Goal: Task Accomplishment & Management: Use online tool/utility

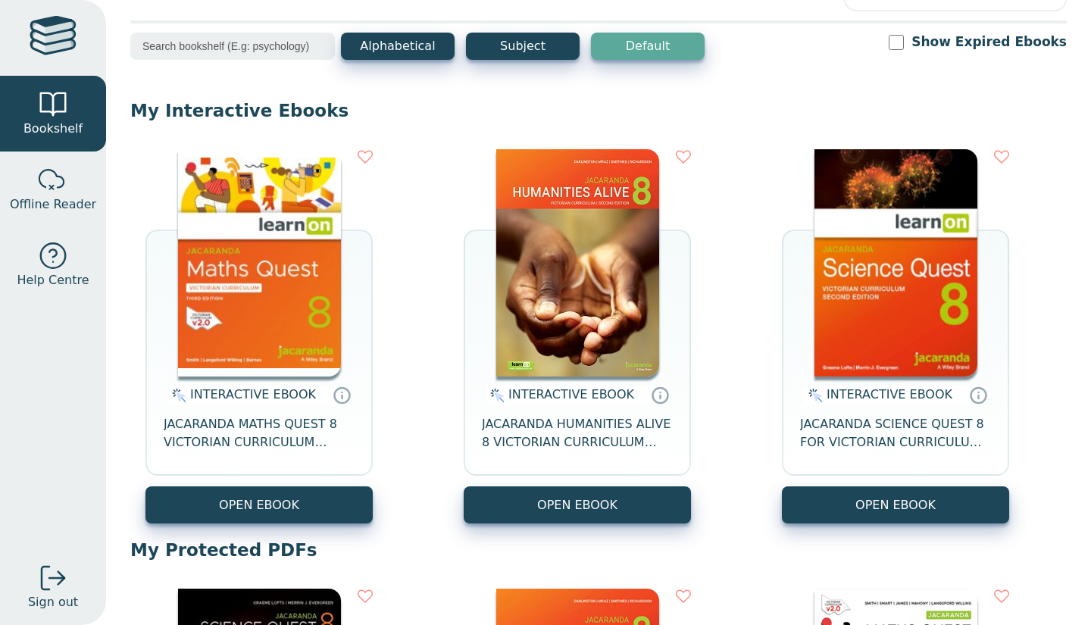
scroll to position [58, 0]
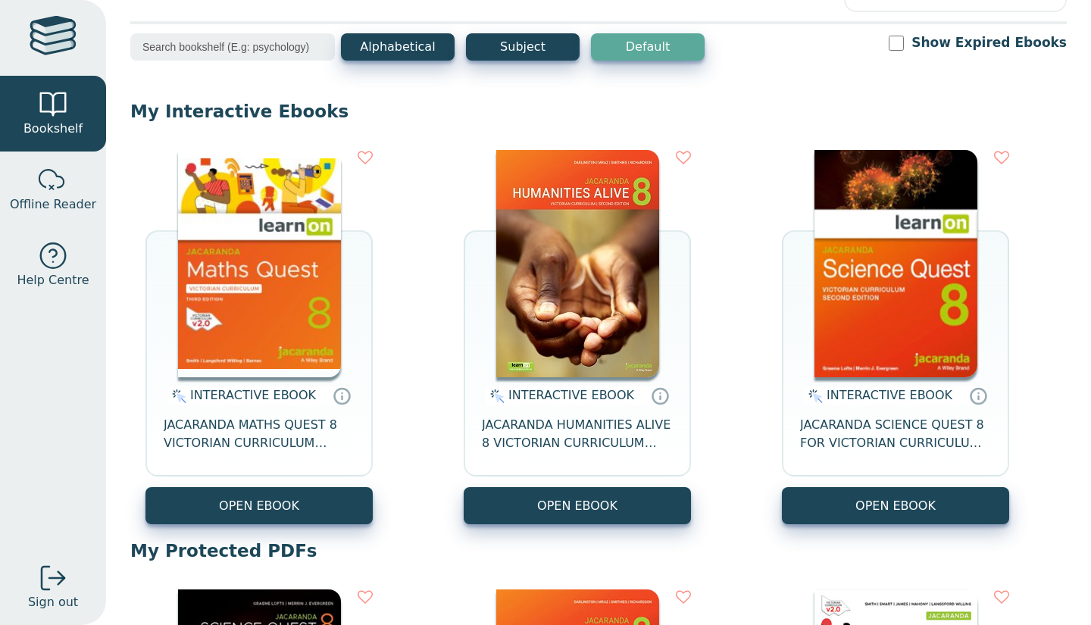
click at [539, 33] on button "Subject" at bounding box center [523, 46] width 114 height 27
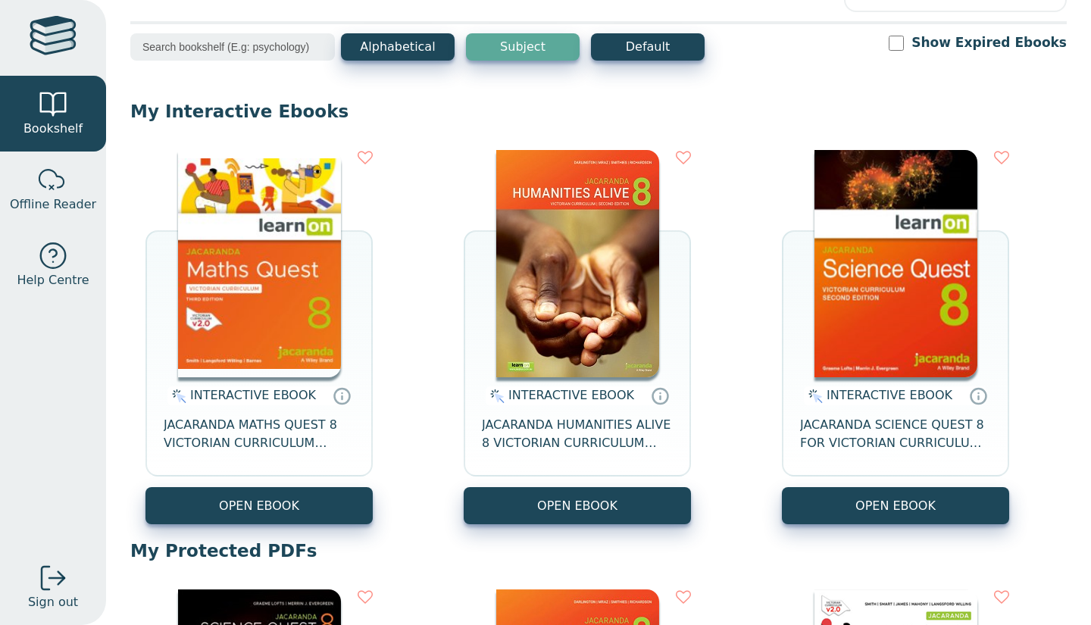
click at [539, 36] on button "Subject" at bounding box center [523, 46] width 114 height 27
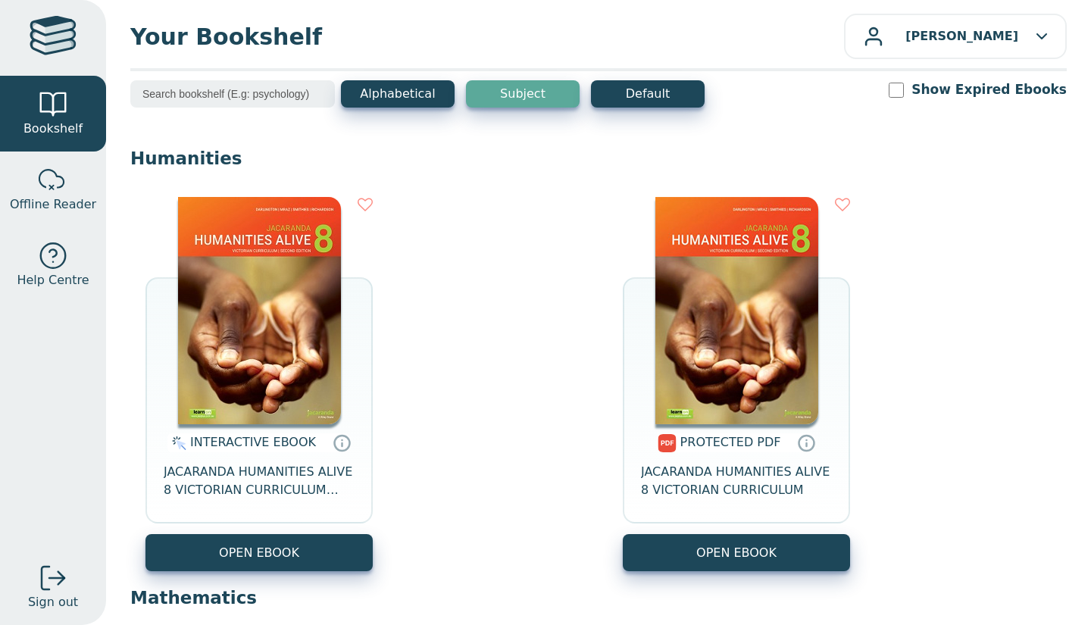
scroll to position [0, 0]
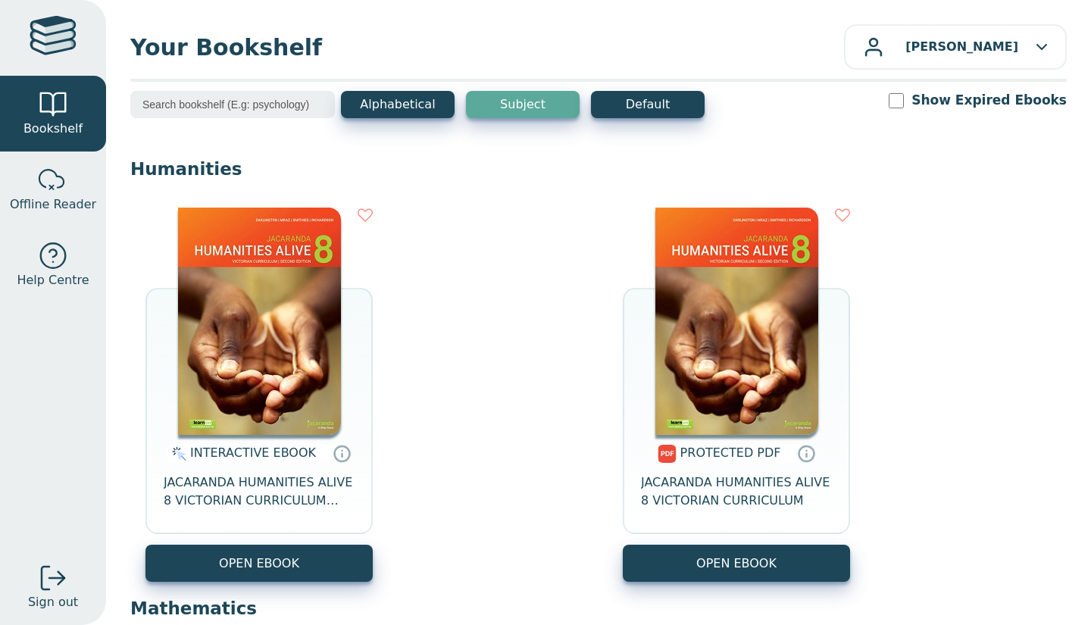
click at [430, 105] on button "Alphabetical" at bounding box center [398, 104] width 114 height 27
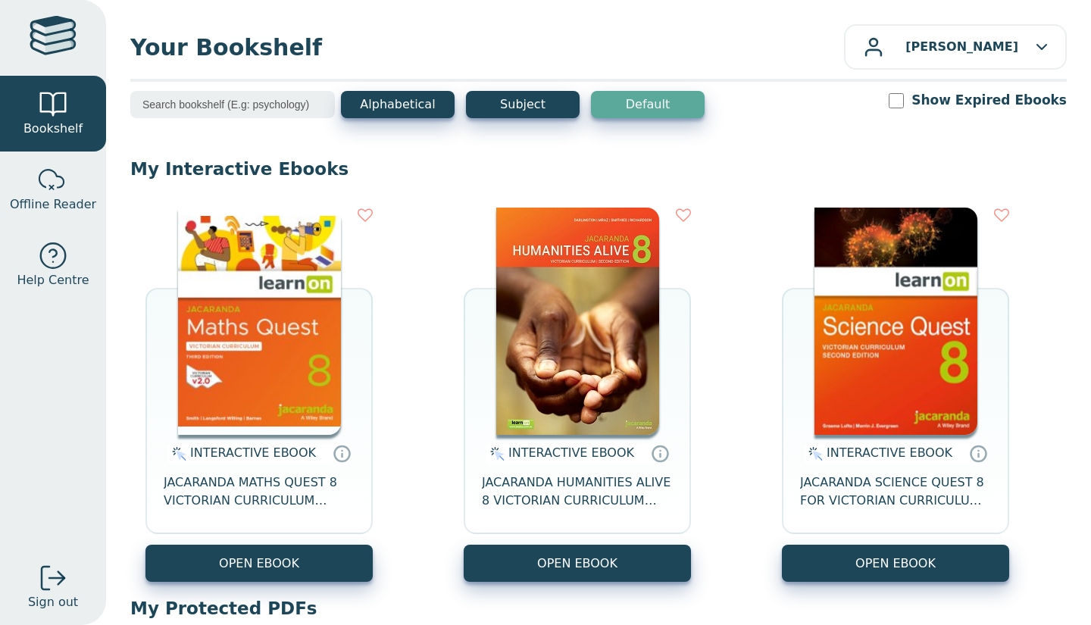
click at [489, 98] on button "Subject" at bounding box center [523, 104] width 114 height 27
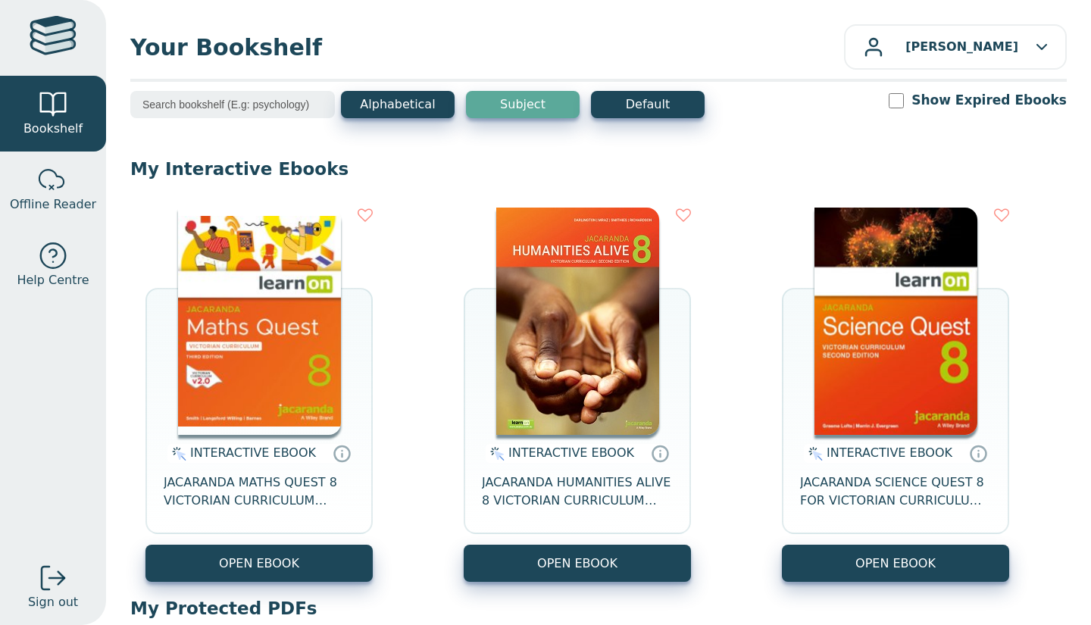
click at [254, 103] on input "search" at bounding box center [232, 104] width 205 height 27
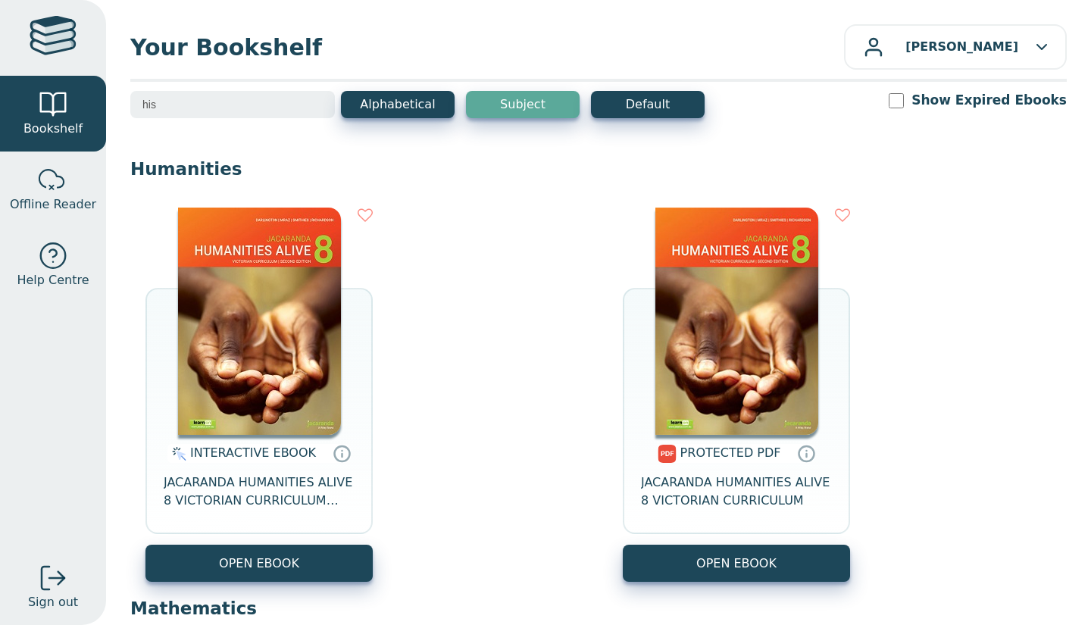
click at [215, 312] on img at bounding box center [259, 321] width 163 height 227
click at [509, 274] on div "INTERACTIVE EBOOK JACARANDA HUMANITIES ALIVE 8 VICTORIAN CURRICULUM LEARNON EBO…" at bounding box center [598, 394] width 936 height 405
click at [234, 106] on input "his" at bounding box center [232, 104] width 205 height 27
type input "h"
click at [904, 98] on input "Show Expired Ebooks" at bounding box center [896, 100] width 15 height 15
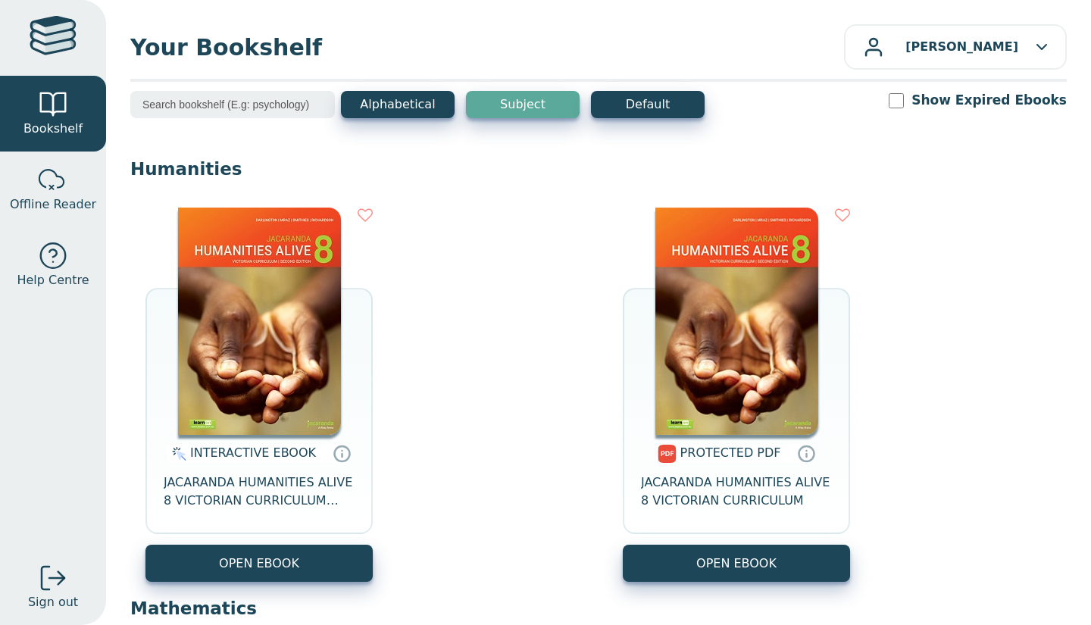
checkbox input "true"
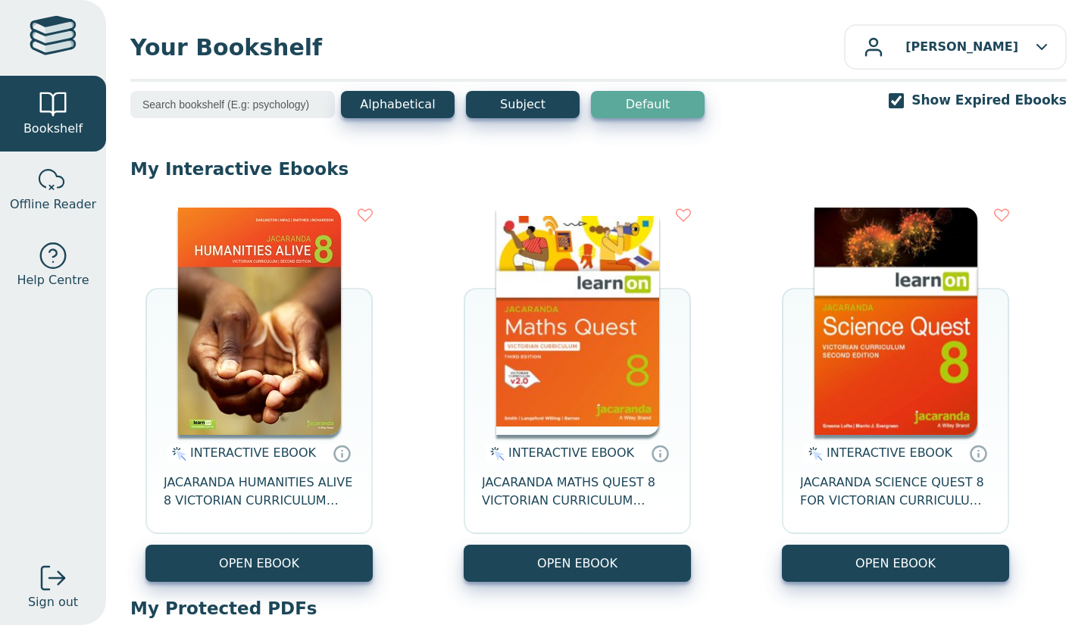
click at [276, 111] on input "search" at bounding box center [232, 104] width 205 height 27
click at [373, 102] on button "Alphabetical" at bounding box center [398, 104] width 114 height 27
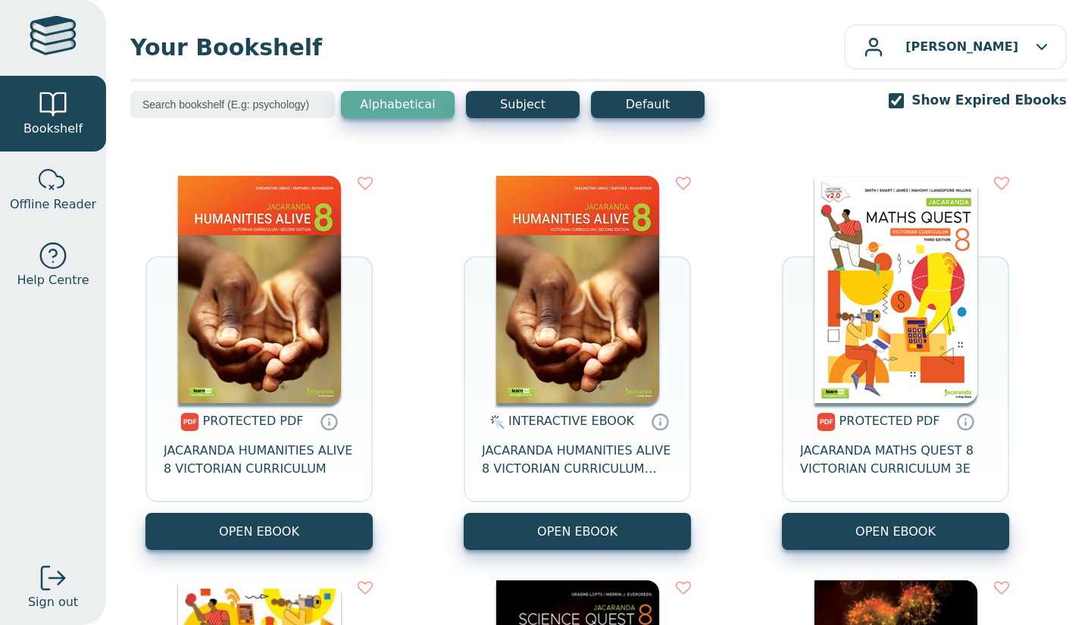
click at [523, 106] on button "Subject" at bounding box center [523, 104] width 114 height 27
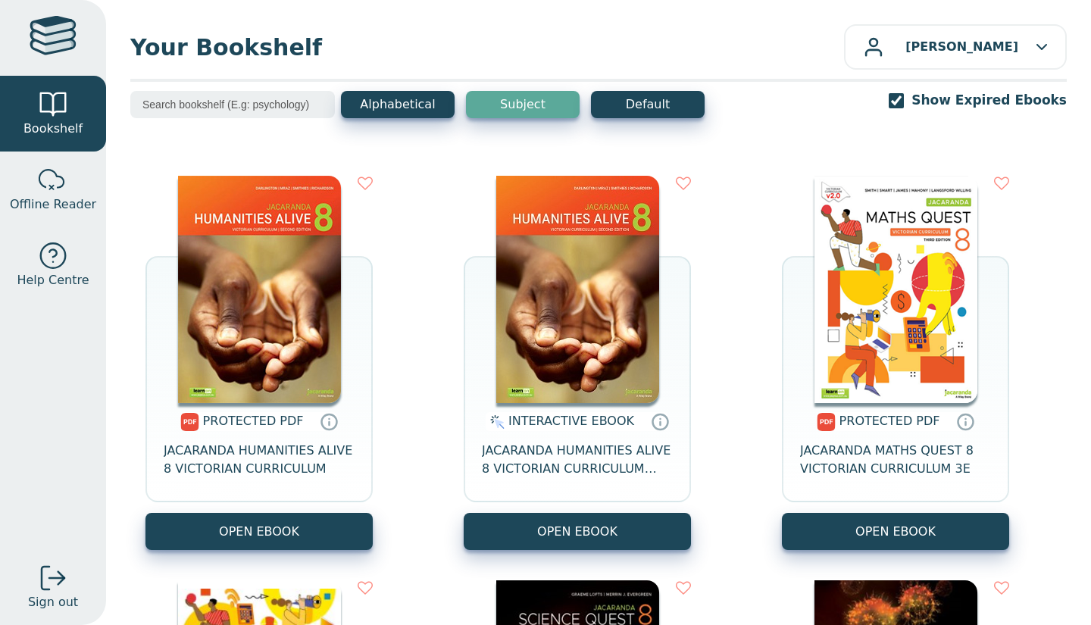
click at [457, 105] on div "Alphabetical Subject Default" at bounding box center [523, 104] width 364 height 27
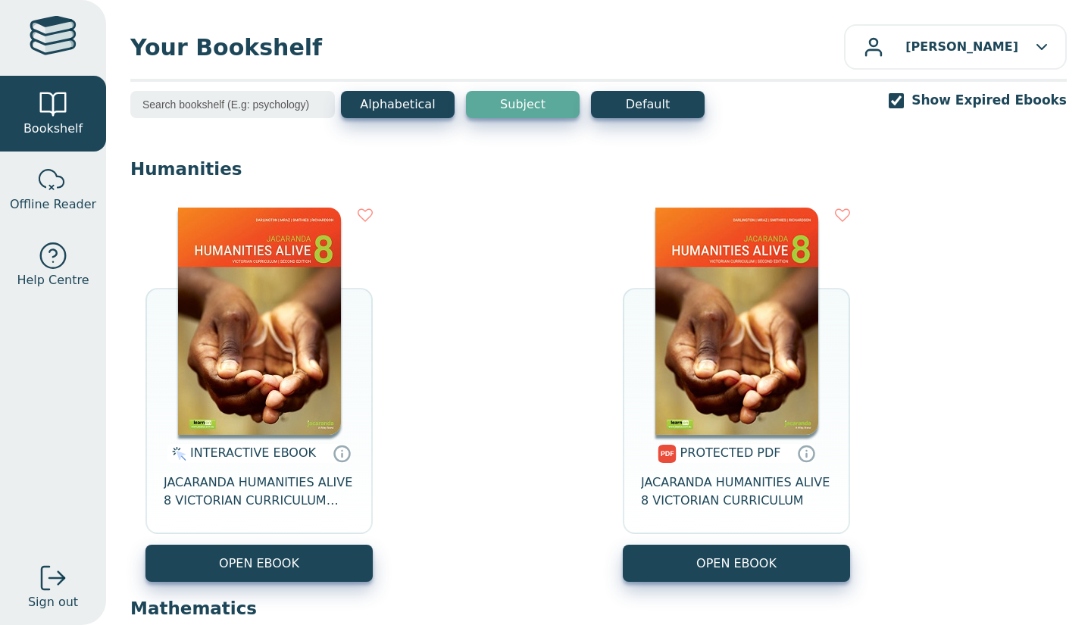
click at [434, 77] on div "Your Bookshelf [PERSON_NAME] My Support Tickets Profile Change Password Sign ou…" at bounding box center [598, 312] width 985 height 625
click at [1044, 34] on button "[PERSON_NAME]" at bounding box center [955, 46] width 223 height 45
click at [844, 95] on div "Alphabetical Subject Default Show Expired Ebooks" at bounding box center [598, 114] width 936 height 47
click at [660, 101] on button "Default" at bounding box center [648, 104] width 114 height 27
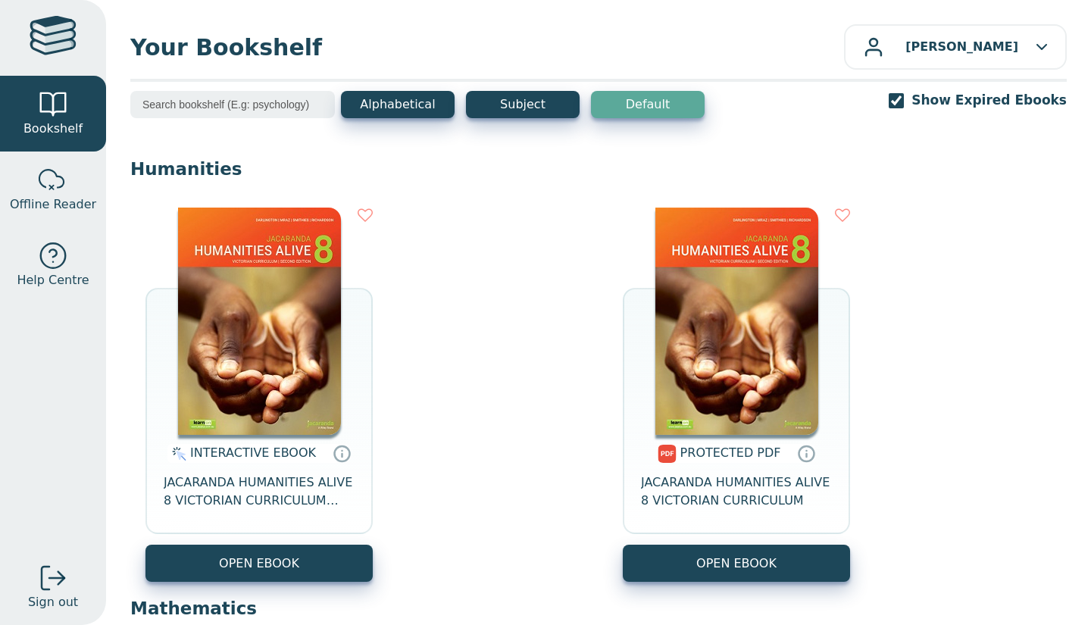
click at [430, 87] on div "Your Bookshelf [PERSON_NAME] My Support Tickets Profile Change Password Sign ou…" at bounding box center [598, 312] width 985 height 625
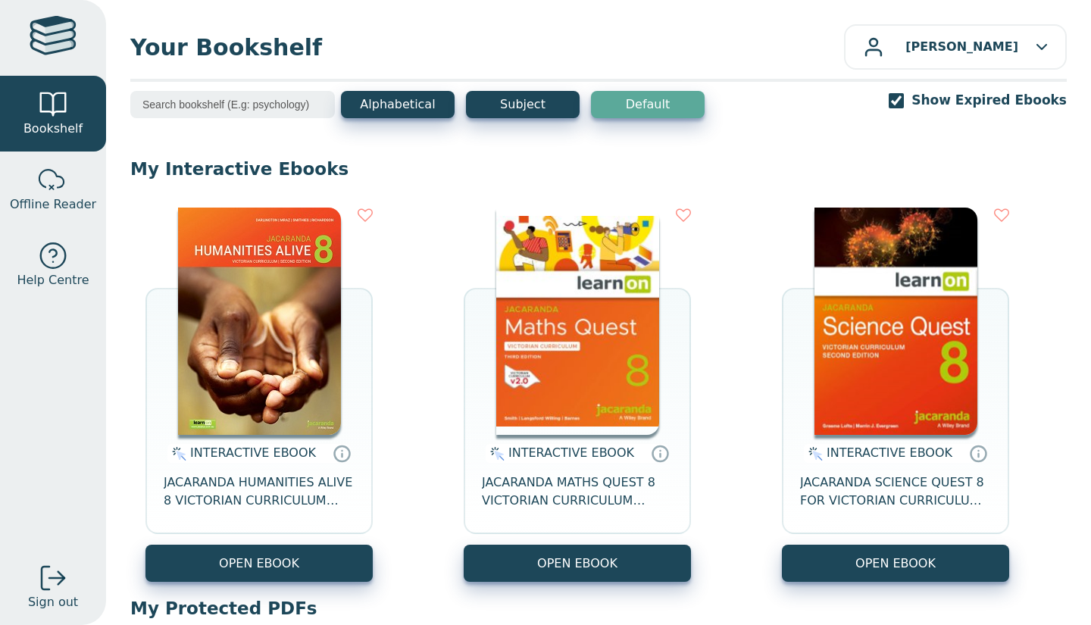
click at [283, 556] on button "OPEN EBOOK" at bounding box center [258, 563] width 227 height 37
